Goal: Navigation & Orientation: Find specific page/section

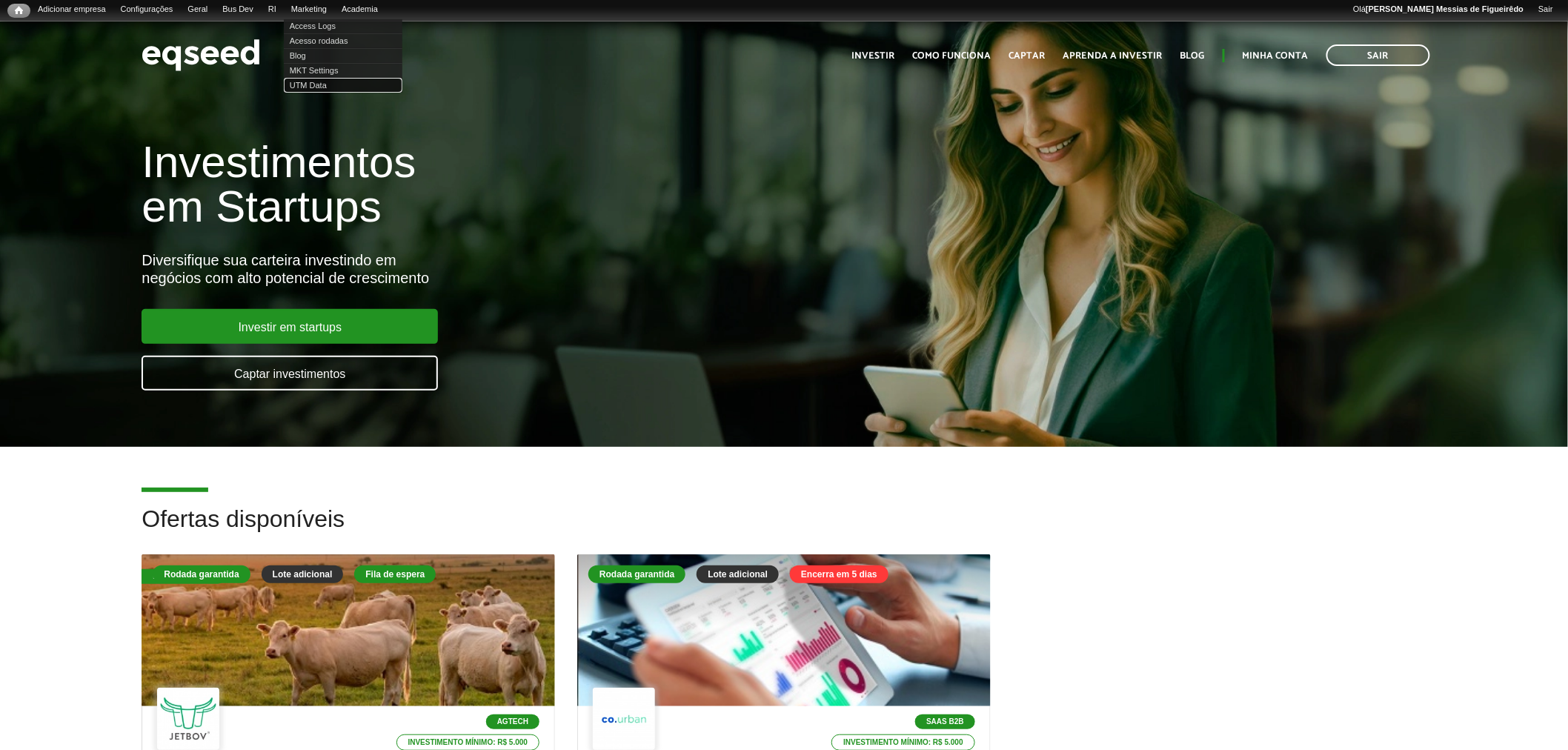
click at [319, 85] on link "UTM Data" at bounding box center [343, 85] width 119 height 15
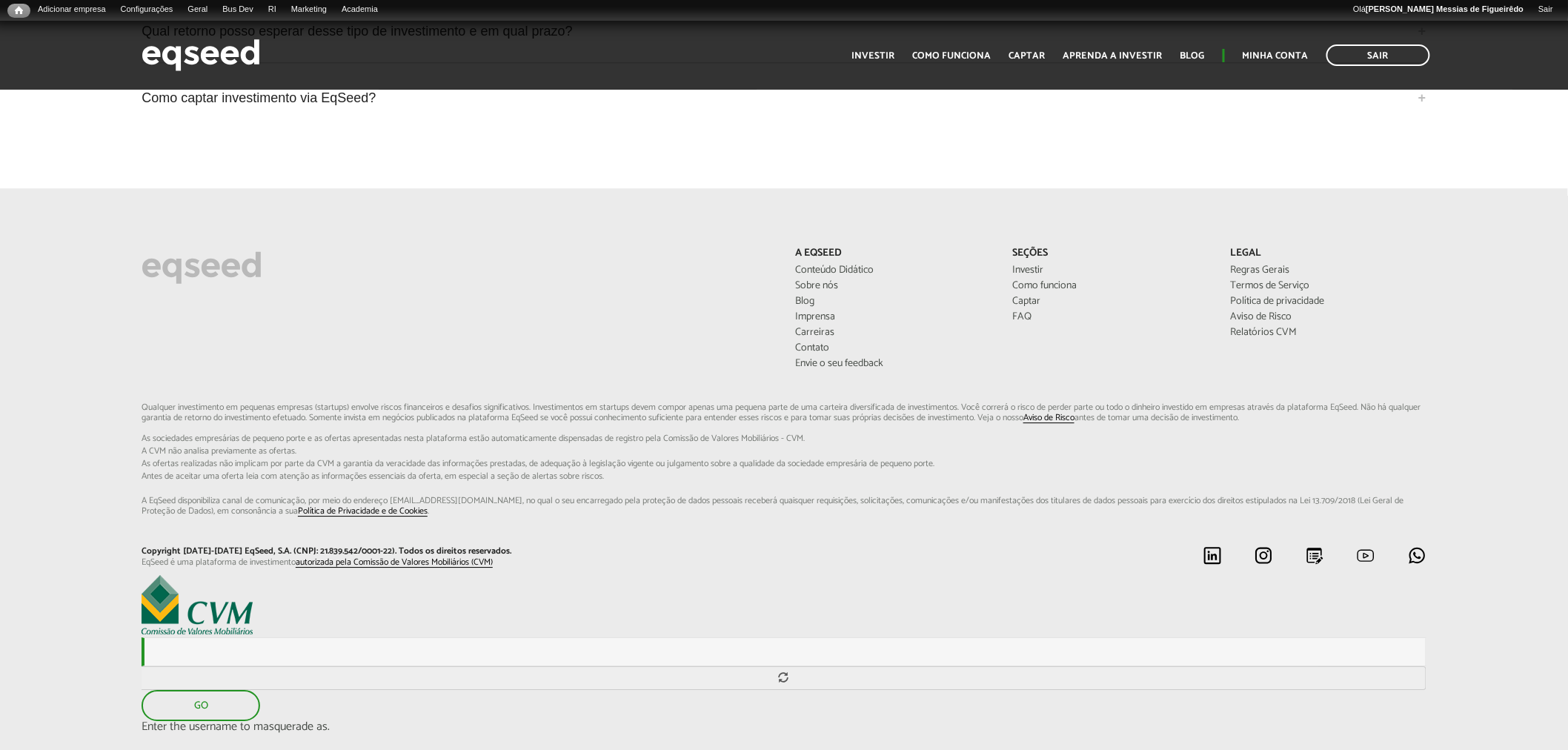
scroll to position [3970, 0]
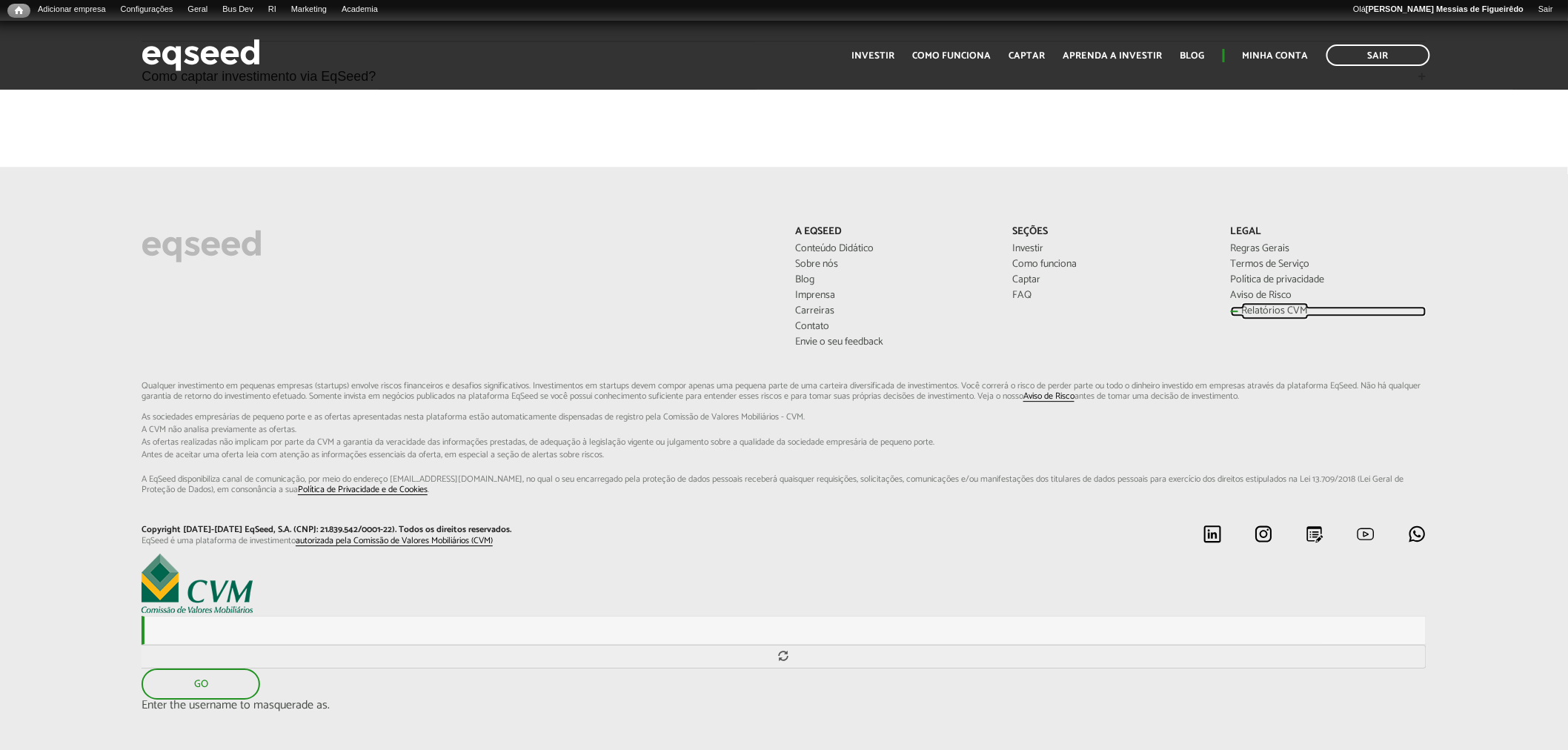
click at [1253, 306] on link "Relatórios CVM" at bounding box center [1328, 311] width 196 height 11
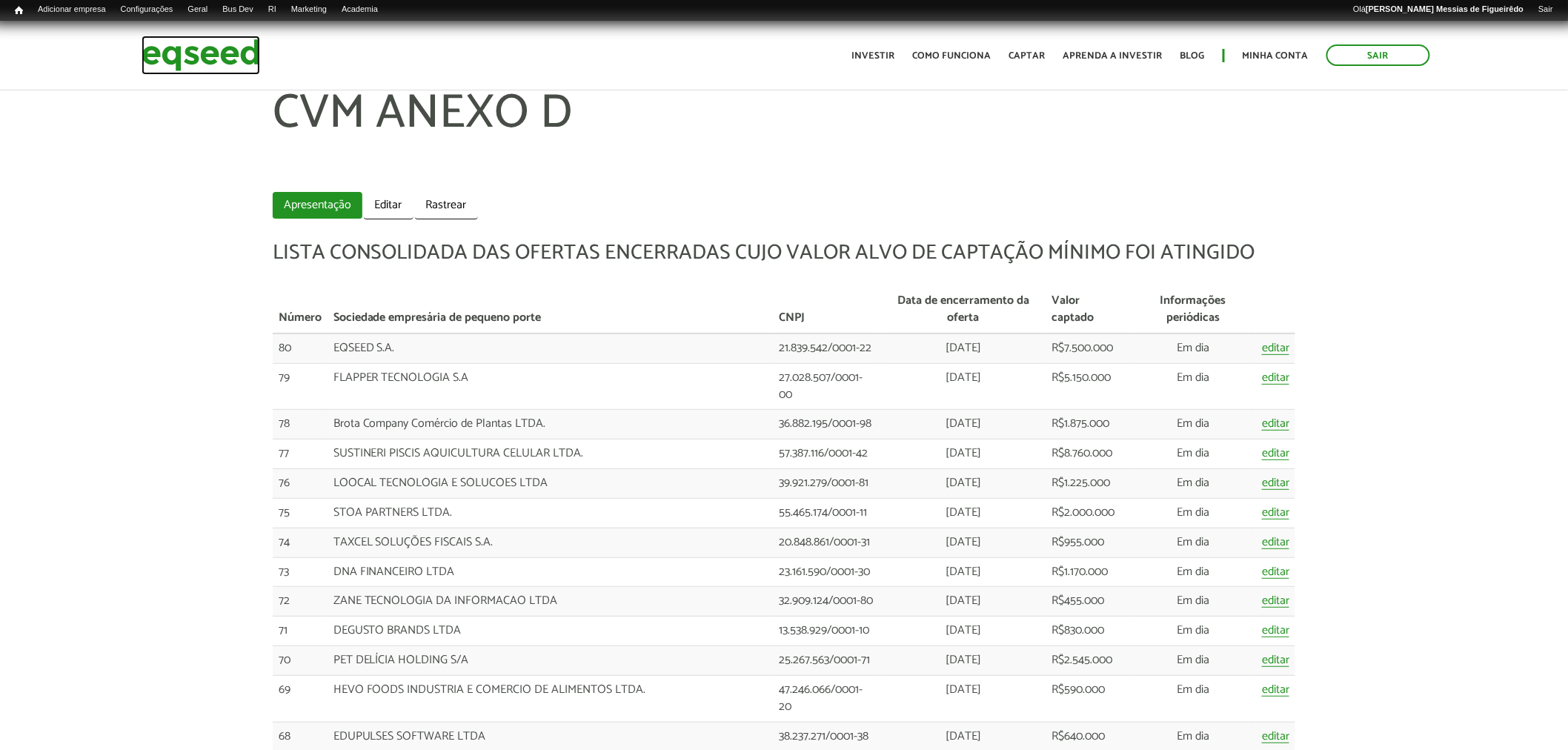
click at [194, 56] on img at bounding box center [201, 55] width 119 height 40
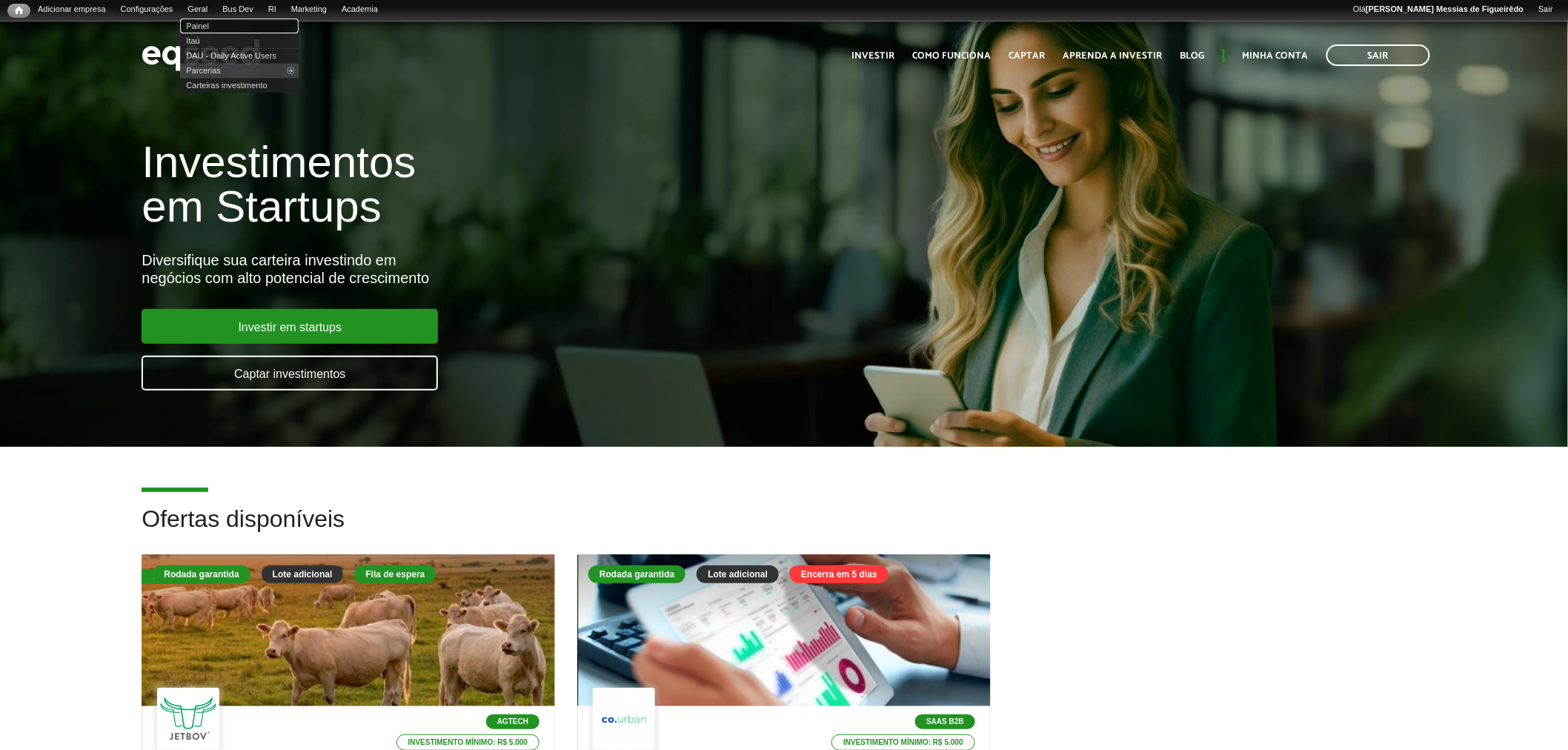
click at [205, 24] on link "Painel" at bounding box center [239, 26] width 119 height 15
